Goal: Find specific page/section: Find specific page/section

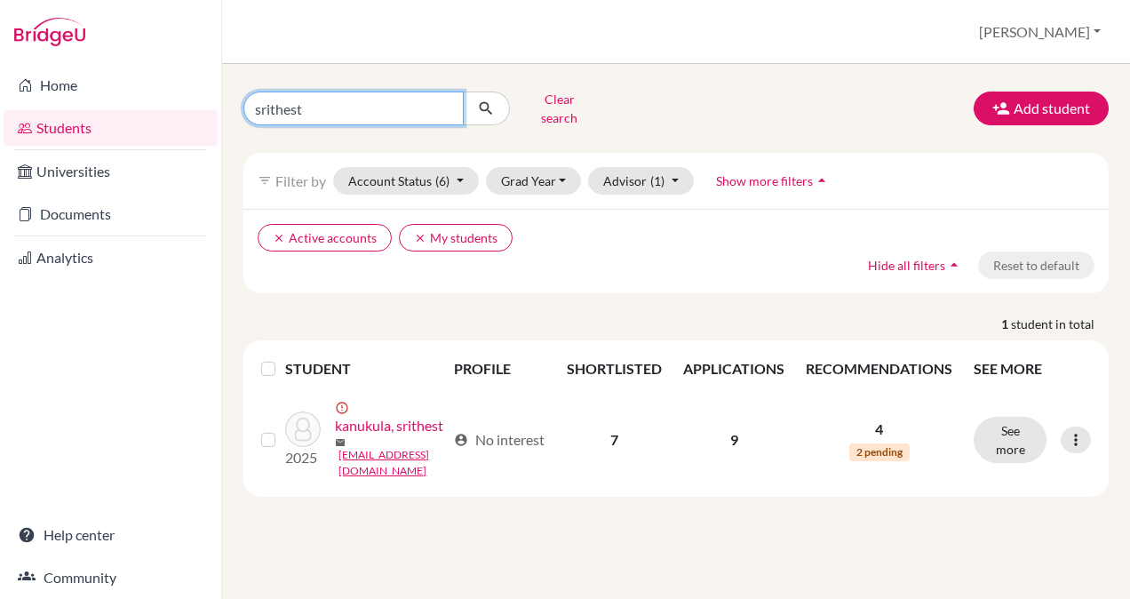
click at [445, 101] on input "srithest" at bounding box center [353, 108] width 220 height 34
type input "k"
type input "[PERSON_NAME]"
click button "submit" at bounding box center [486, 108] width 47 height 34
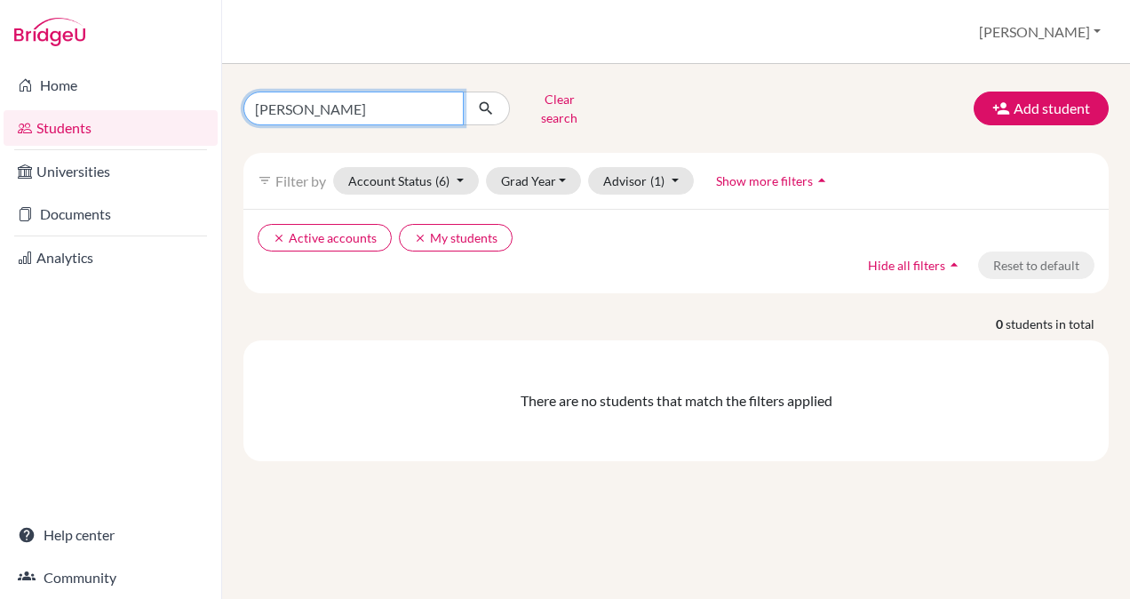
click at [441, 103] on input "[PERSON_NAME]" at bounding box center [353, 108] width 220 height 34
type input "[PERSON_NAME]"
click button "submit" at bounding box center [486, 108] width 47 height 34
click at [440, 104] on input "[PERSON_NAME]" at bounding box center [353, 108] width 220 height 34
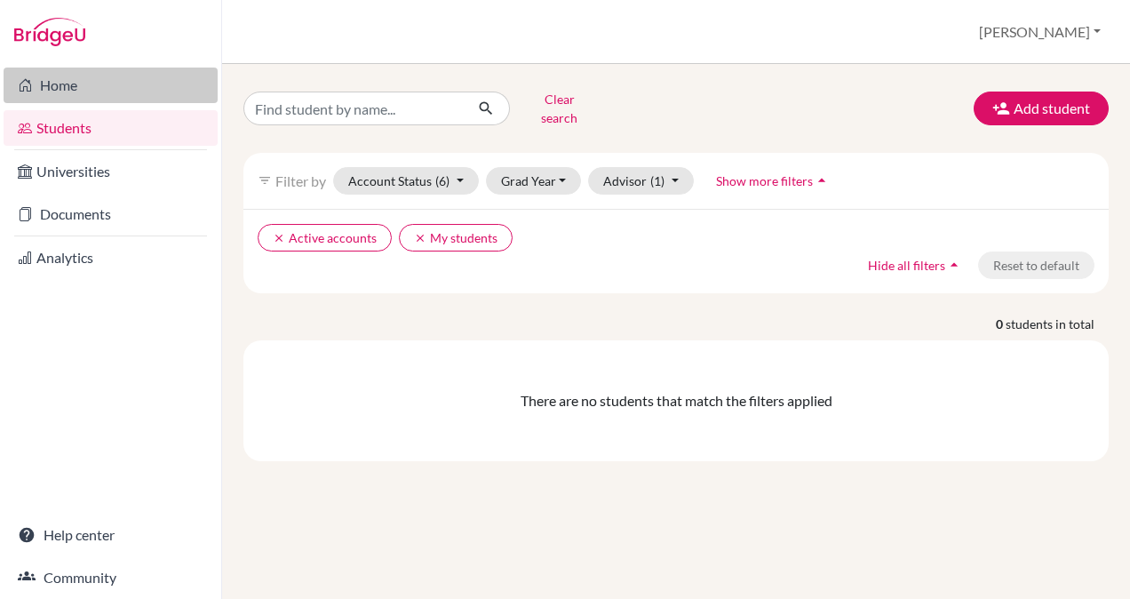
click at [94, 94] on link "Home" at bounding box center [111, 85] width 214 height 36
